Goal: Task Accomplishment & Management: Use online tool/utility

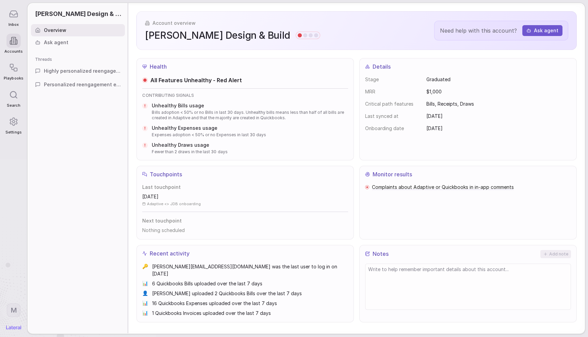
click at [81, 74] on div "Highly personalized reengagement email for [PERSON_NAME] Design & Build" at bounding box center [78, 71] width 94 height 12
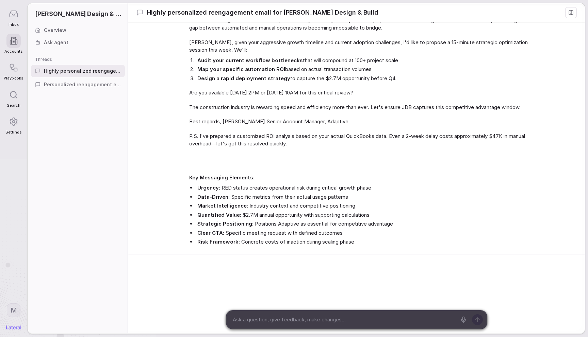
scroll to position [421, 0]
click at [376, 98] on div "Subject Line: Critical: JDB's $2.7M automation opportunity at risk – 15-min str…" at bounding box center [363, 22] width 348 height 458
drag, startPoint x: 569, startPoint y: 17, endPoint x: 565, endPoint y: 17, distance: 4.5
click at [569, 17] on button at bounding box center [571, 12] width 12 height 11
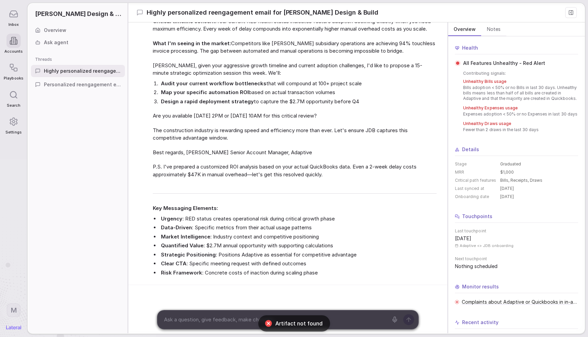
scroll to position [451, 0]
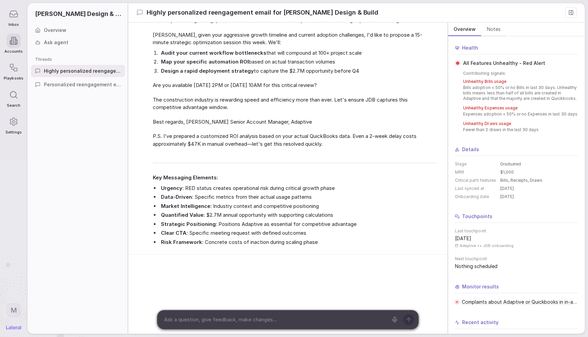
click at [423, 64] on ol "Audit your current workflow bottlenecks that will compound at 100+ project scal…" at bounding box center [295, 62] width 284 height 26
drag, startPoint x: 572, startPoint y: 14, endPoint x: 568, endPoint y: 16, distance: 4.3
click at [572, 14] on rect at bounding box center [571, 13] width 4 height 4
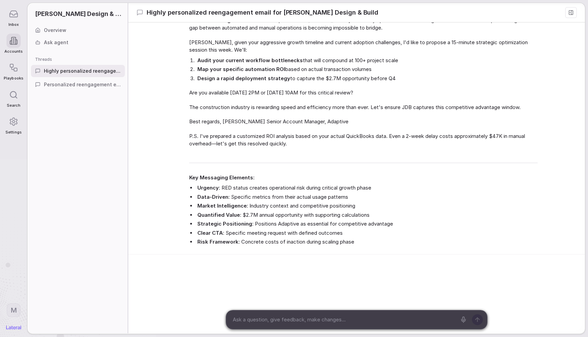
scroll to position [421, 0]
click at [409, 77] on li "Design a rapid deployment strategy to capture the $2.7M opportunity before Q4" at bounding box center [367, 79] width 342 height 8
click at [10, 10] on icon at bounding box center [13, 13] width 9 height 9
